Goal: Transaction & Acquisition: Purchase product/service

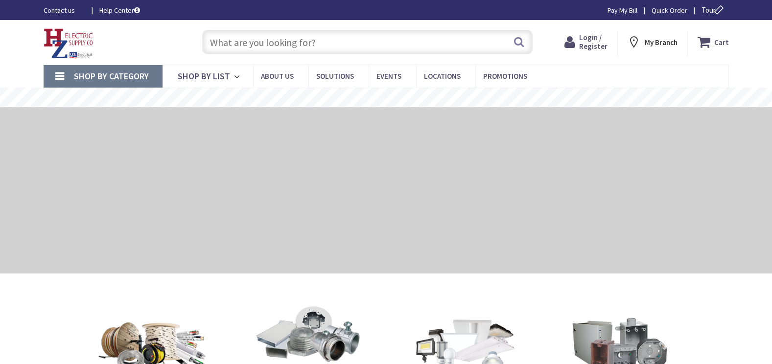
click at [594, 43] on span "Login / Register" at bounding box center [593, 42] width 28 height 18
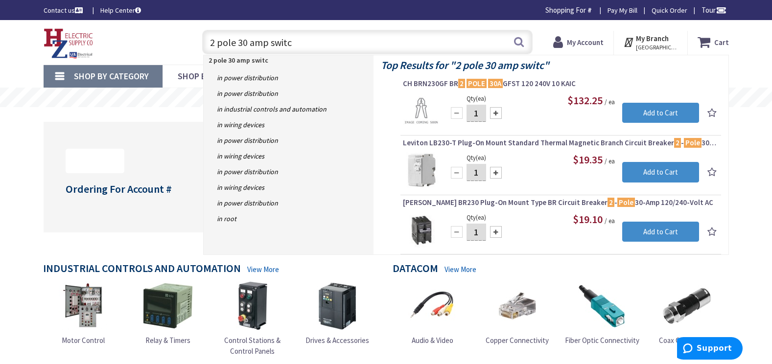
type input "2 pole 30 amp switch"
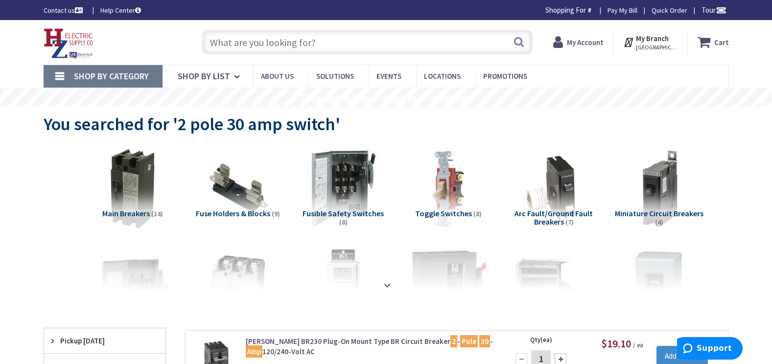
drag, startPoint x: 446, startPoint y: 195, endPoint x: 461, endPoint y: 208, distance: 19.4
click at [446, 195] on img at bounding box center [448, 188] width 81 height 81
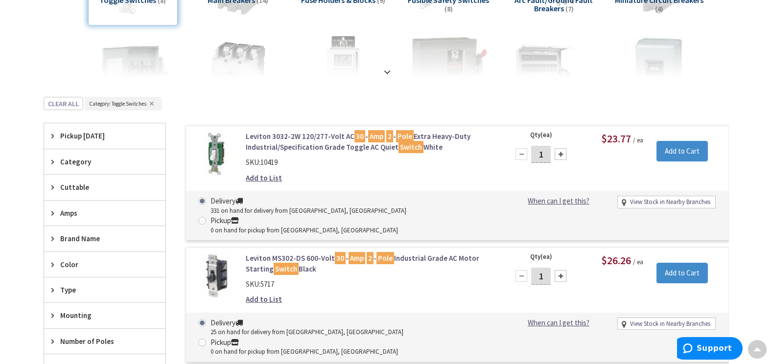
scroll to position [214, 0]
click at [680, 155] on input "Add to Cart" at bounding box center [681, 150] width 51 height 21
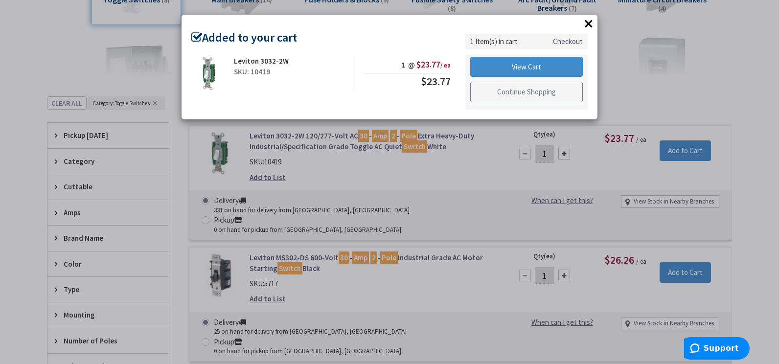
click at [504, 93] on link "Continue Shopping" at bounding box center [526, 92] width 113 height 21
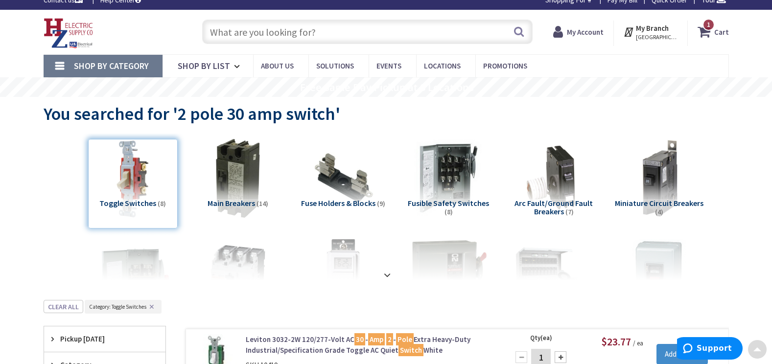
scroll to position [0, 0]
